Goal: Check status: Check status

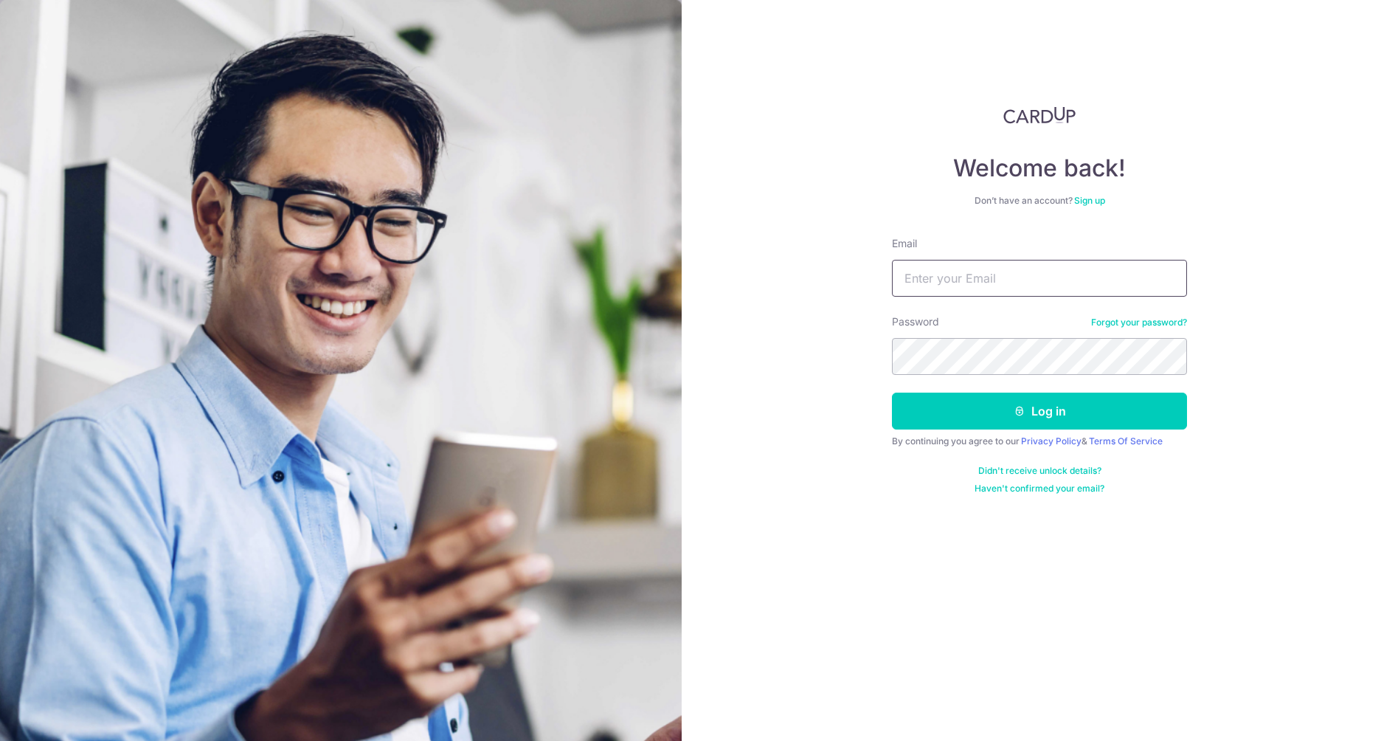
type input "[DOMAIN_NAME][EMAIL_ADDRESS][DOMAIN_NAME]"
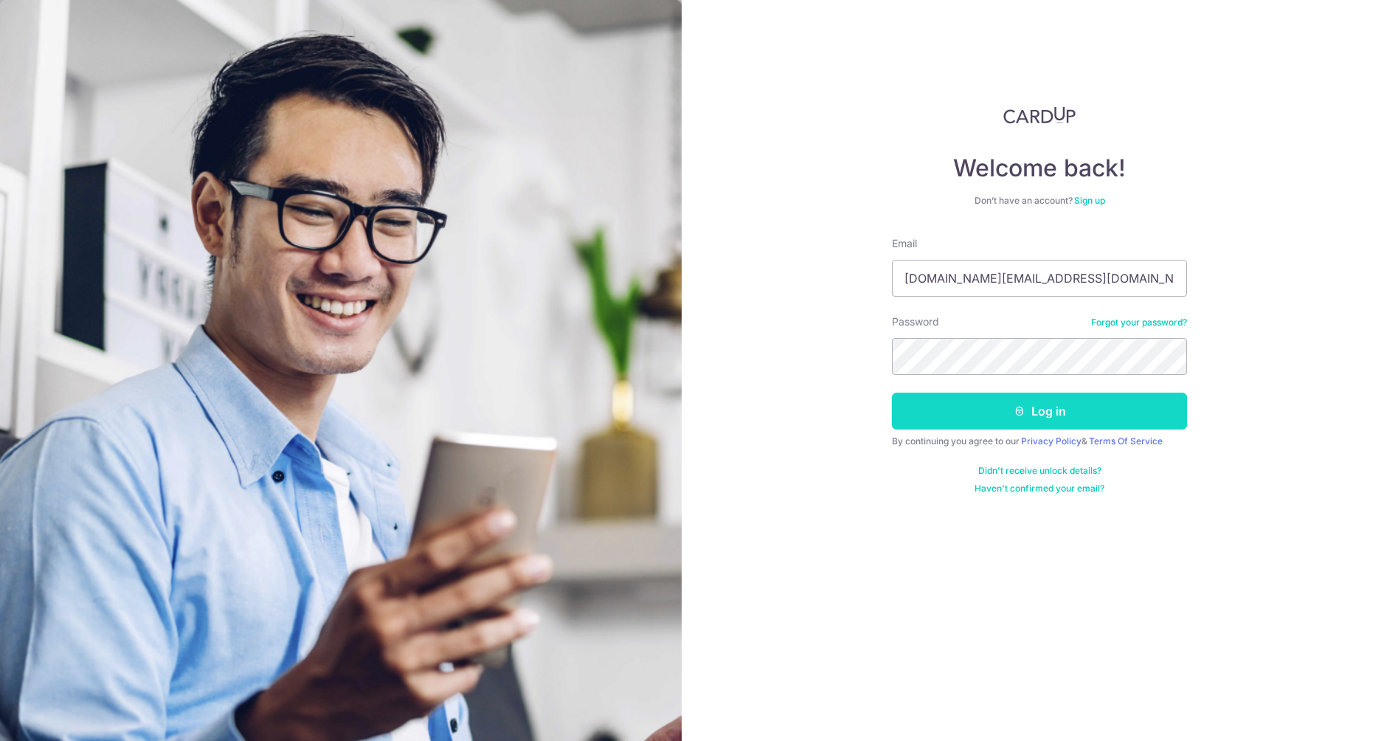
click at [1037, 413] on button "Log in" at bounding box center [1039, 411] width 295 height 37
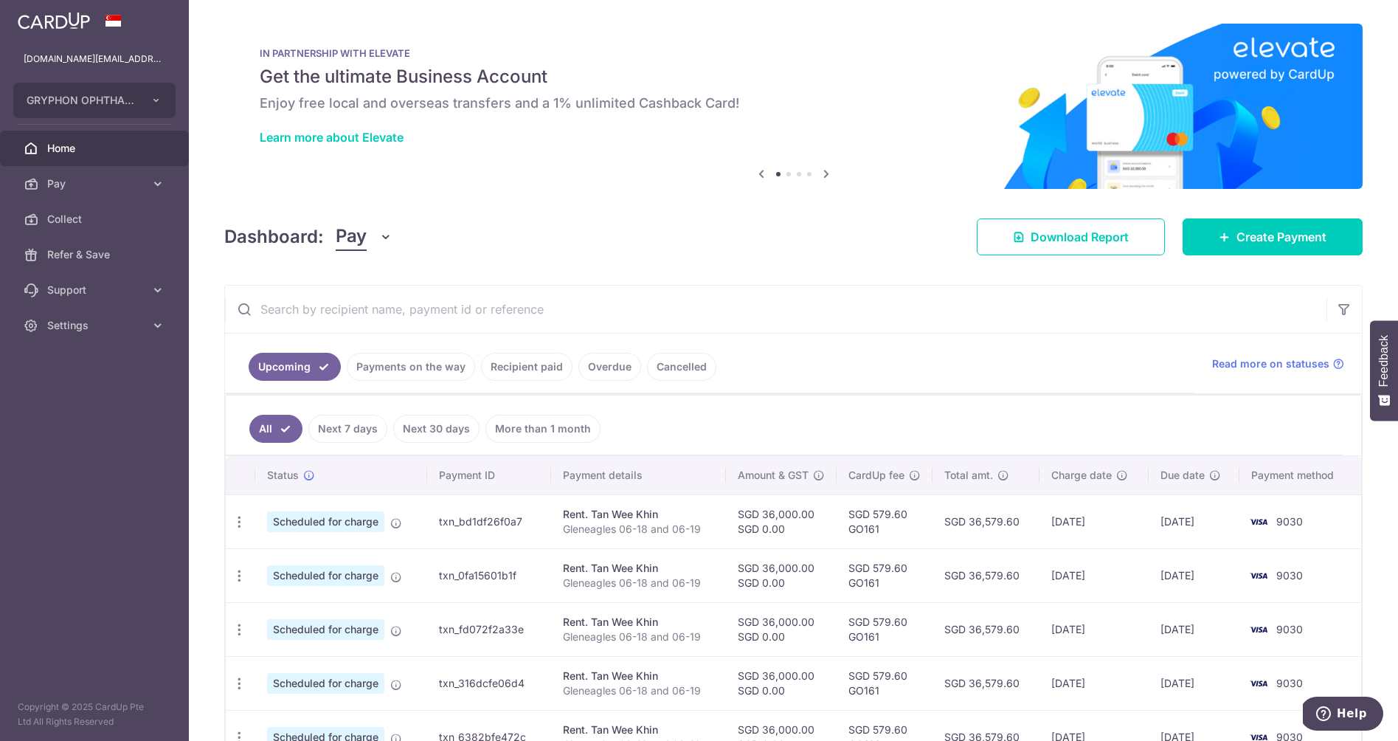
click at [405, 364] on link "Payments on the way" at bounding box center [411, 367] width 128 height 28
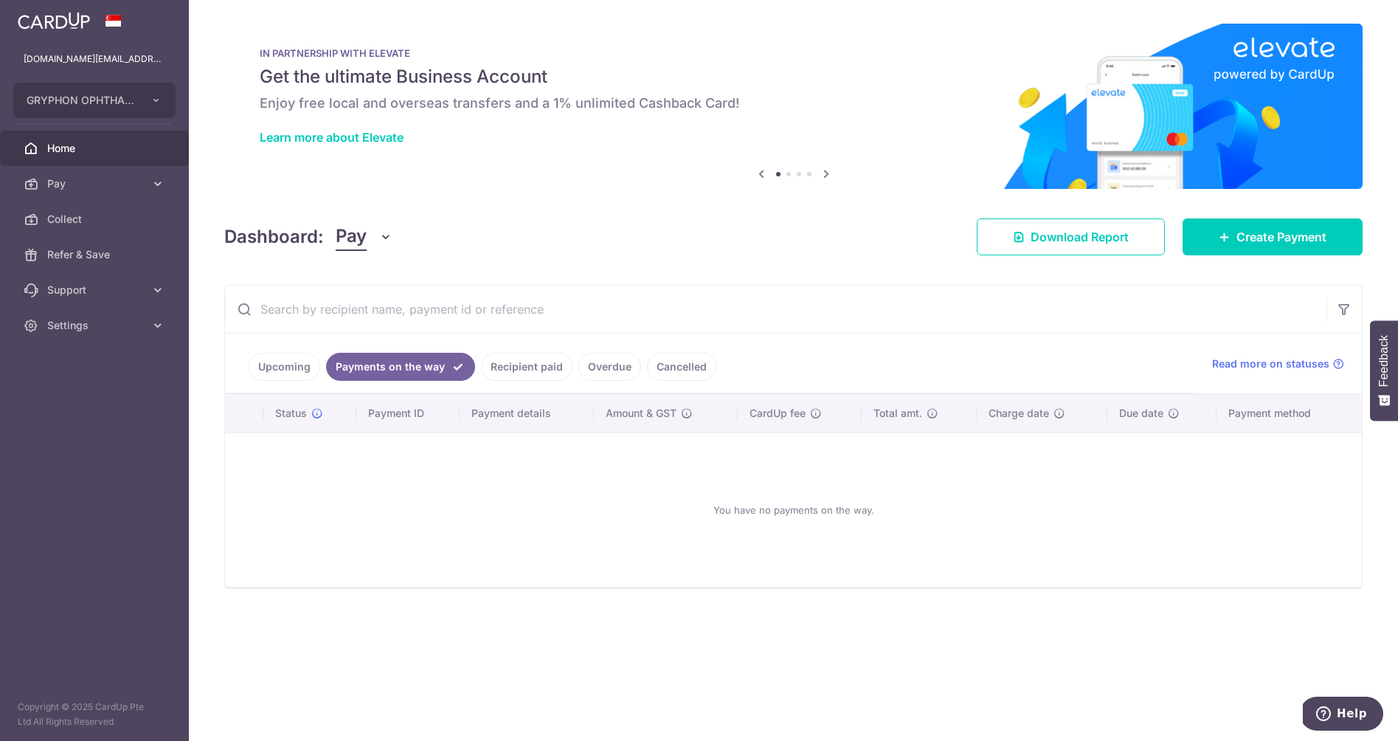
click at [512, 367] on link "Recipient paid" at bounding box center [526, 367] width 91 height 28
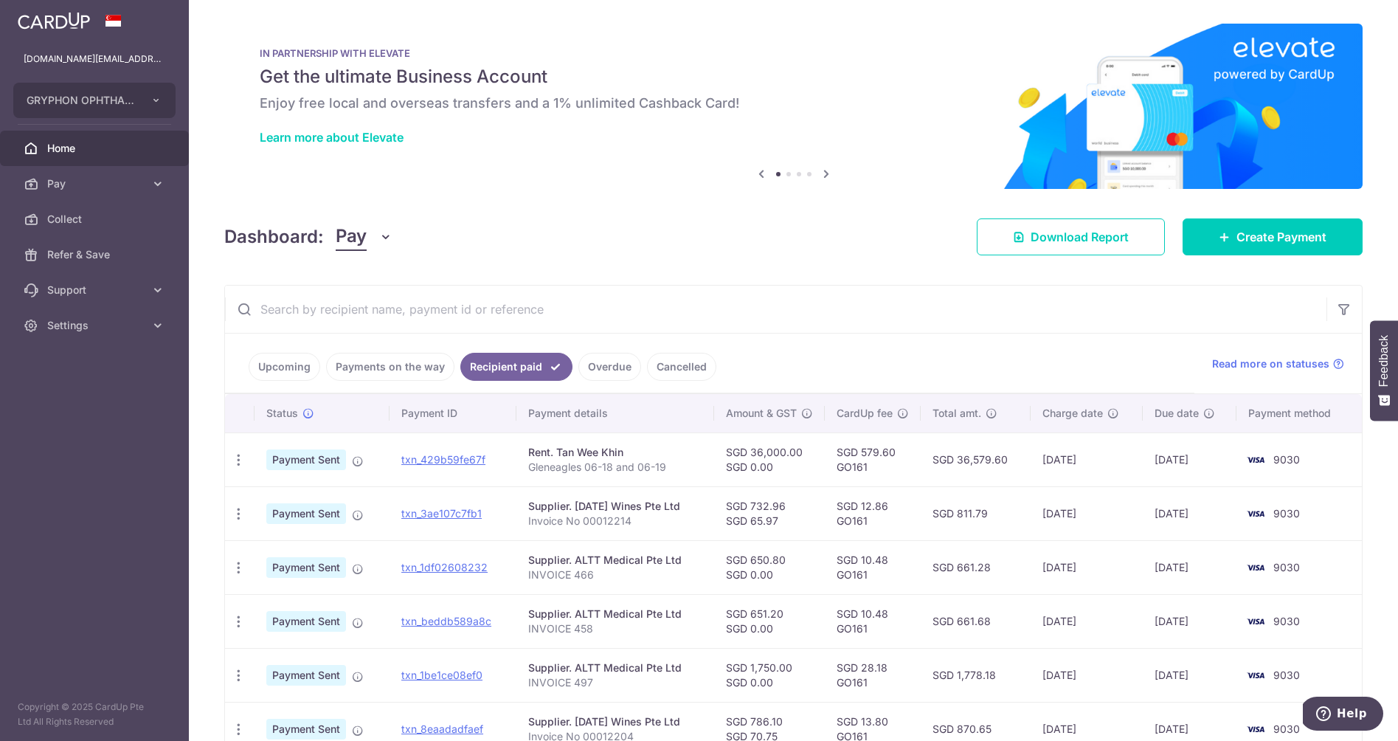
click at [297, 376] on link "Upcoming" at bounding box center [285, 367] width 72 height 28
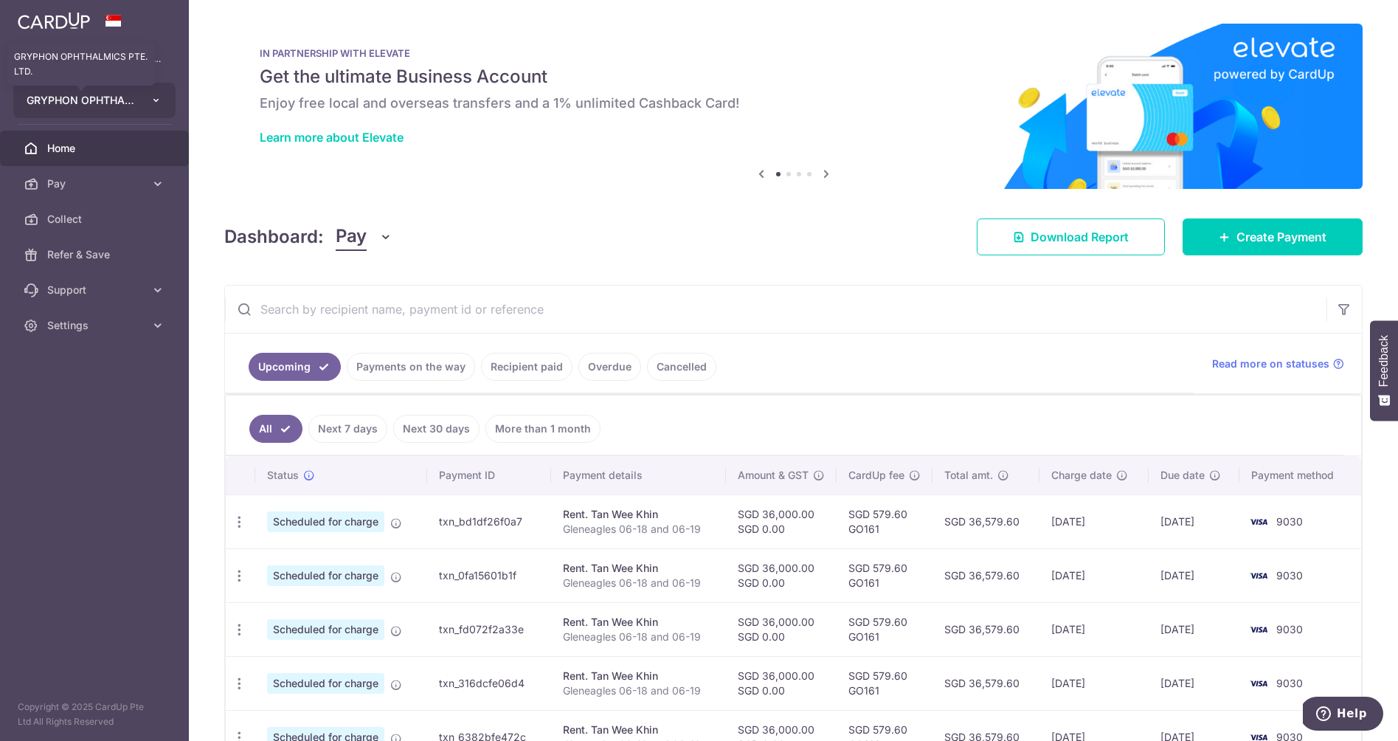
click at [61, 100] on span "GRYPHON OPHTHALMICS PTE. LTD." at bounding box center [81, 100] width 109 height 15
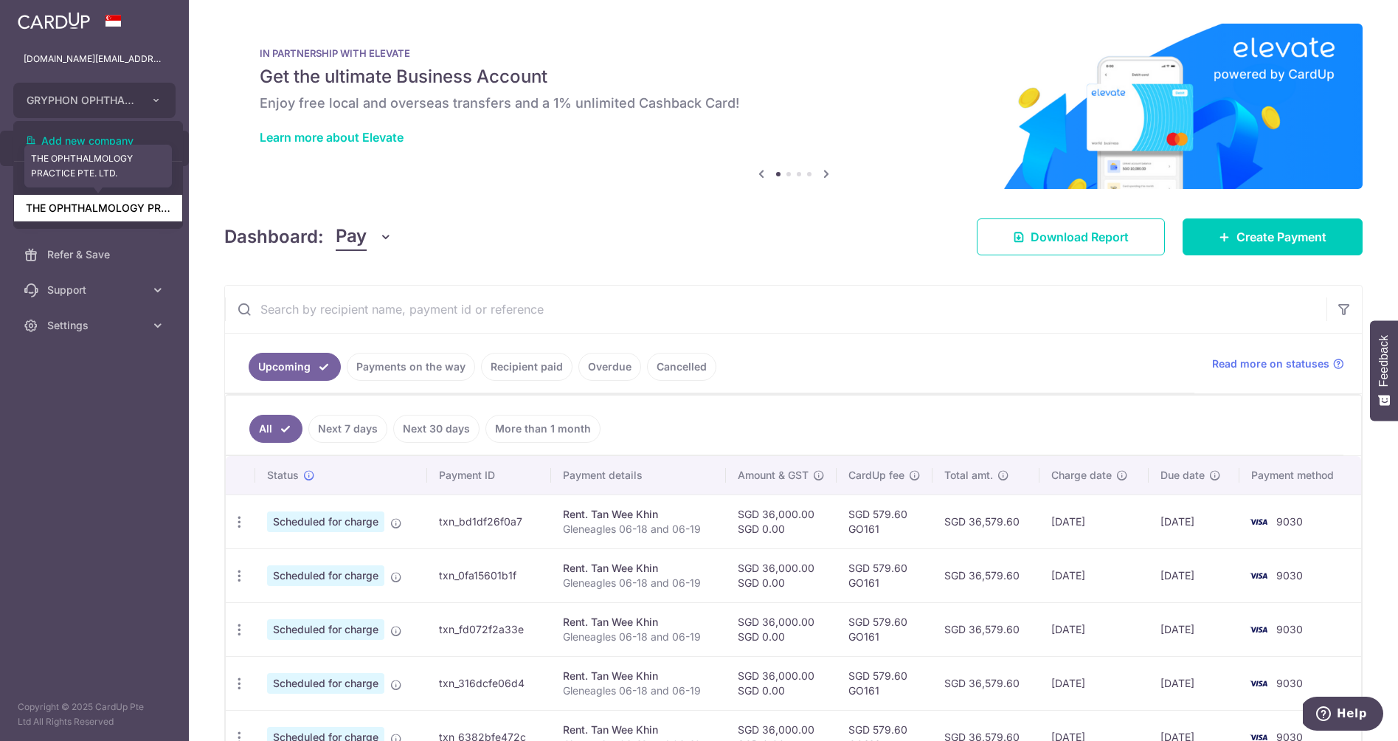
click at [86, 206] on link "THE OPHTHALMOLOGY PRACTICE PTE. LTD." at bounding box center [98, 208] width 168 height 27
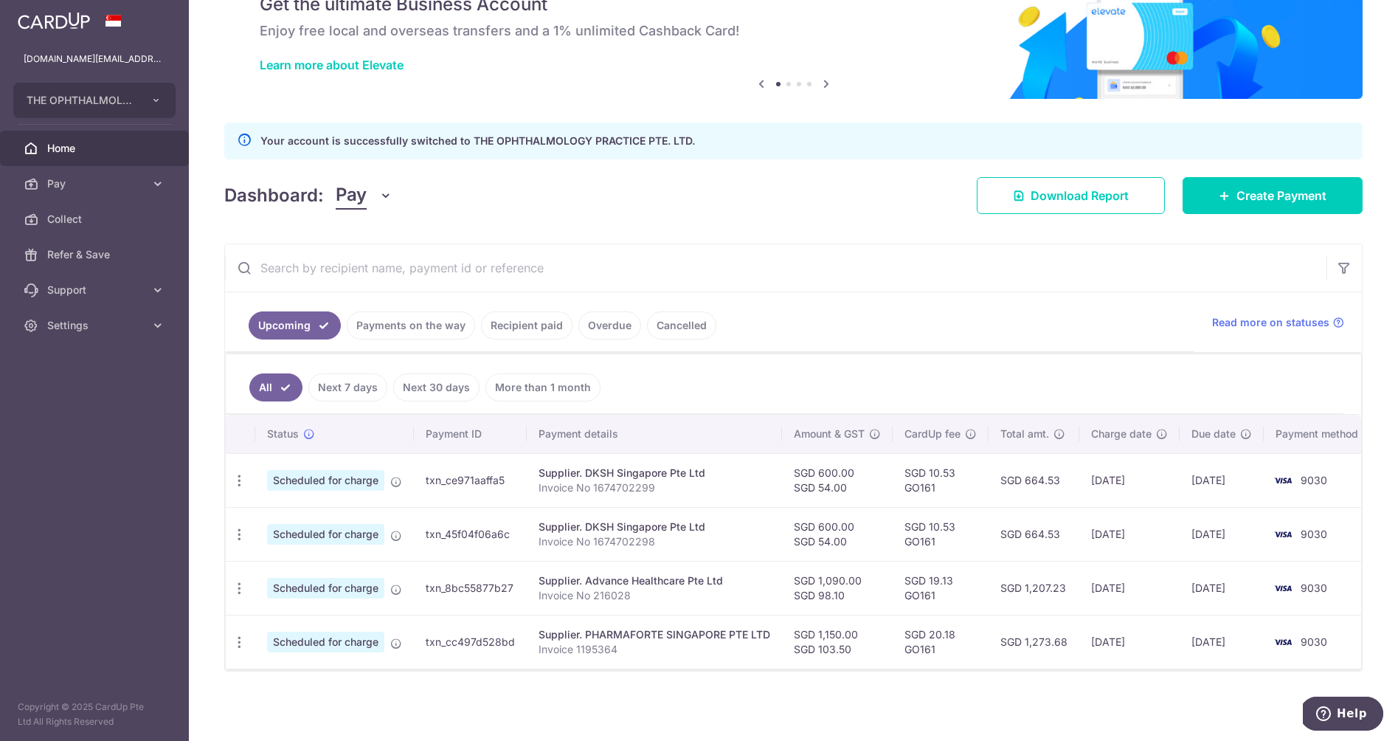
scroll to position [72, 0]
click at [408, 334] on link "Payments on the way" at bounding box center [411, 325] width 128 height 28
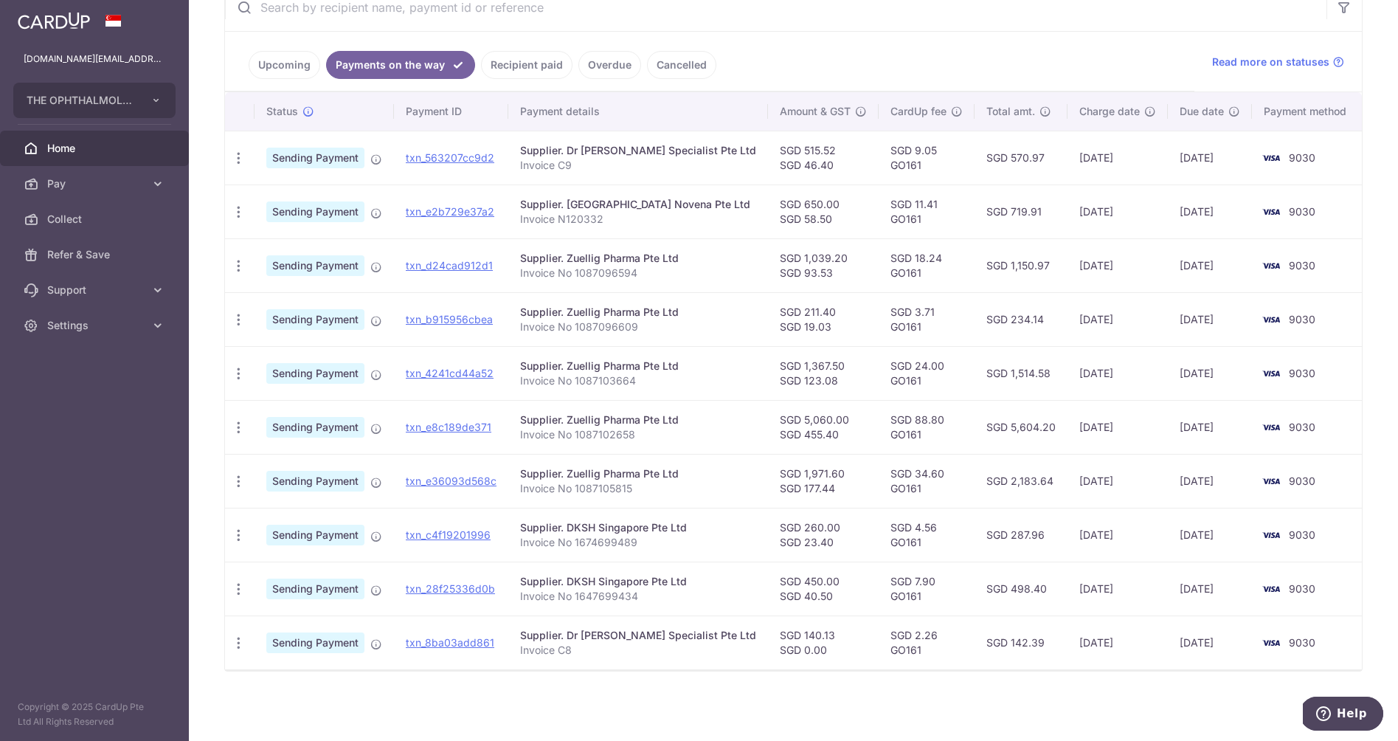
scroll to position [333, 0]
click at [437, 642] on link "txn_8ba03add861" at bounding box center [450, 642] width 89 height 13
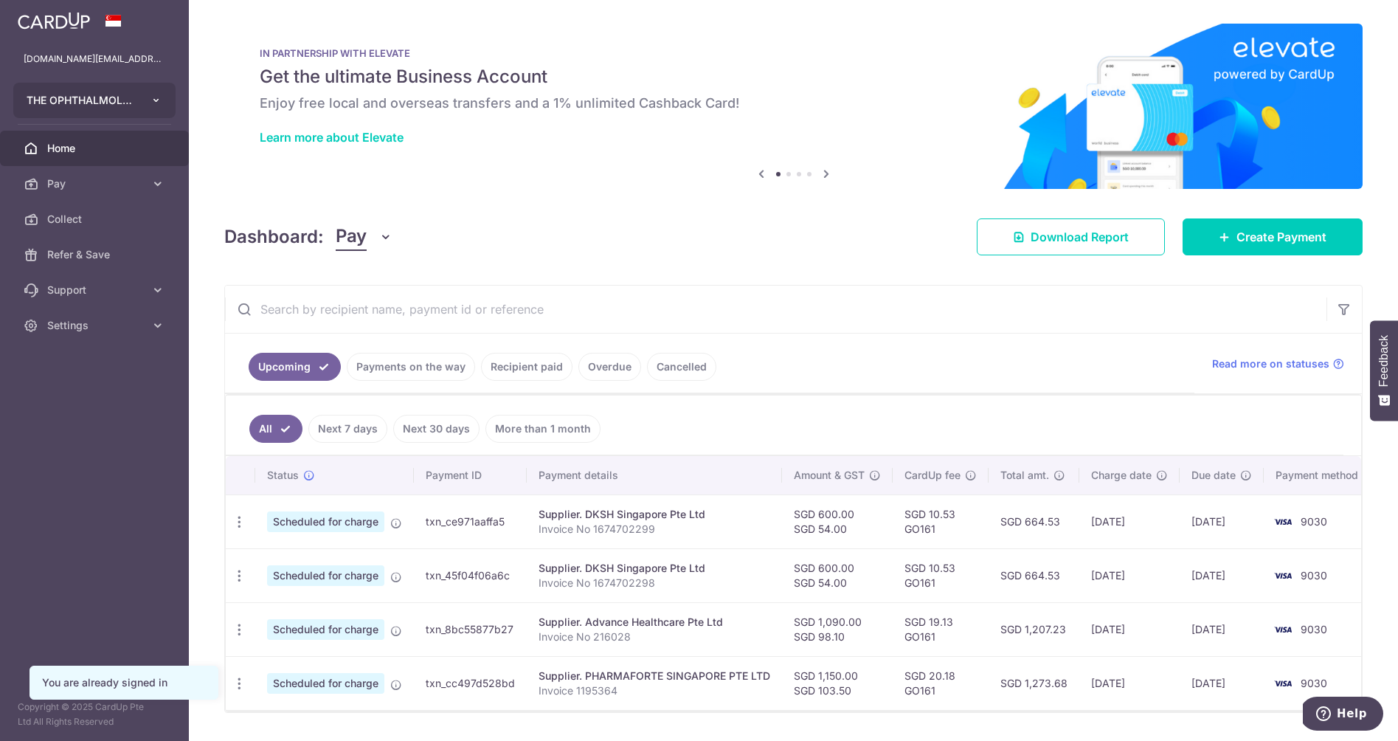
click at [93, 90] on button "THE OPHTHALMOLOGY PRACTICE PTE. LTD. THE OPHTHALMOLOGY PRACTICE PTE. LTD." at bounding box center [94, 100] width 162 height 35
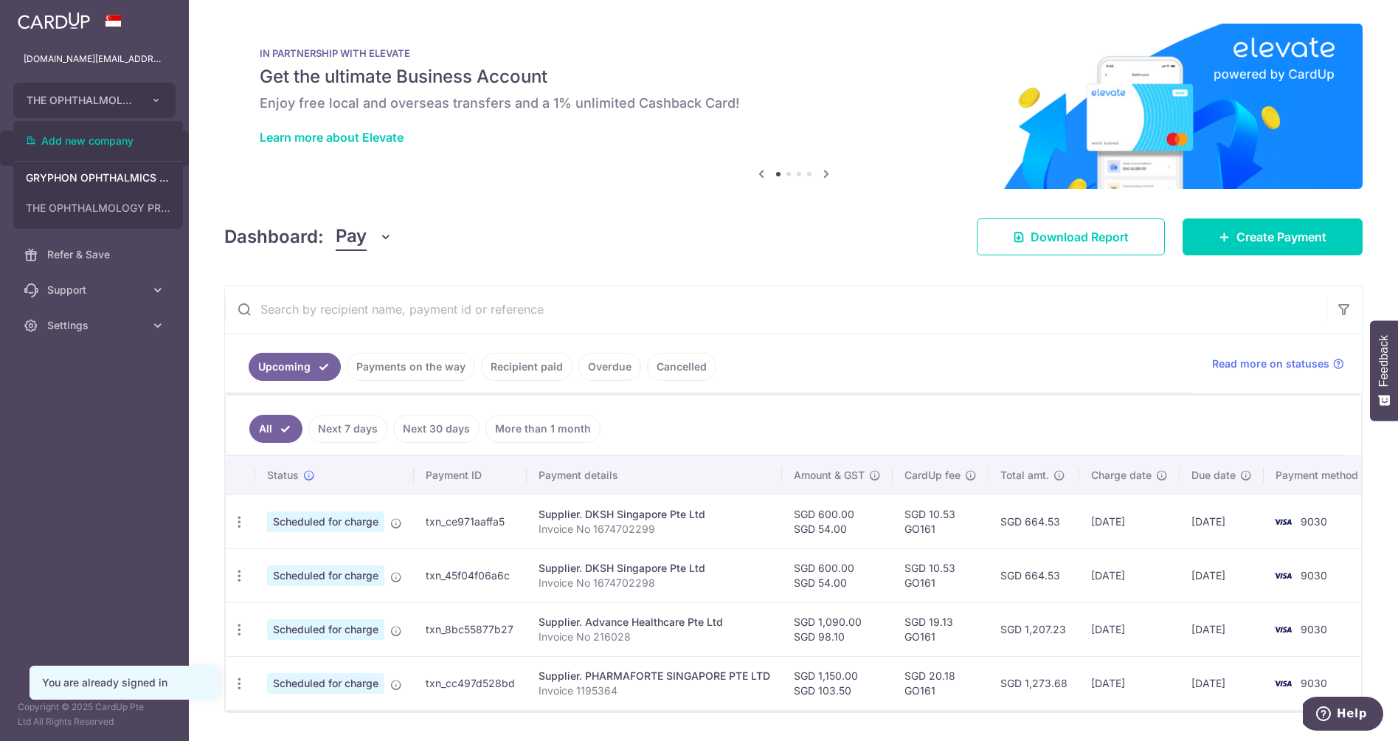
click at [403, 369] on link "Payments on the way" at bounding box center [411, 367] width 128 height 28
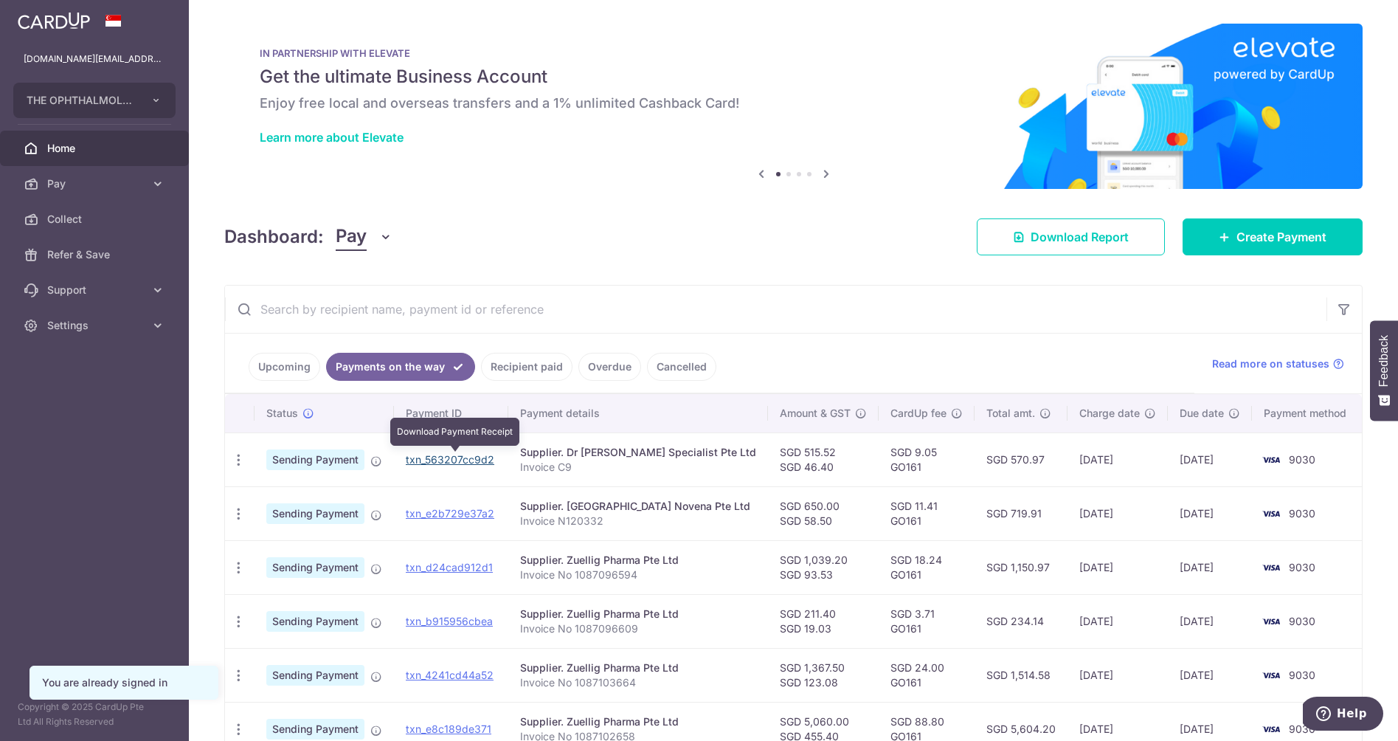
click at [475, 461] on link "txn_563207cc9d2" at bounding box center [450, 459] width 89 height 13
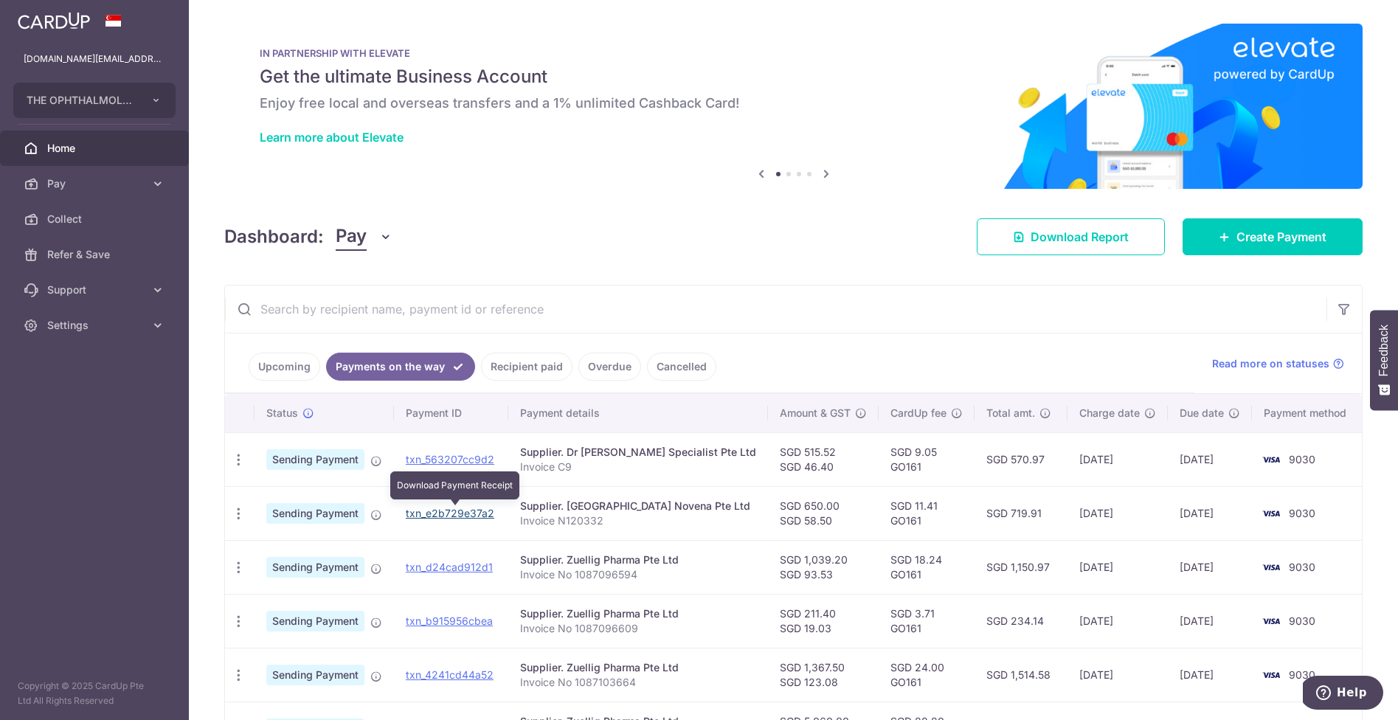
click at [452, 508] on link "txn_e2b729e37a2" at bounding box center [450, 513] width 89 height 13
